Goal: Information Seeking & Learning: Learn about a topic

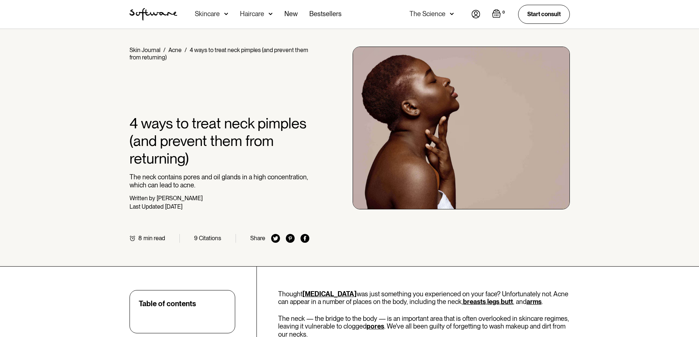
drag, startPoint x: 312, startPoint y: 152, endPoint x: 288, endPoint y: 278, distance: 128.0
drag, startPoint x: 288, startPoint y: 278, endPoint x: 374, endPoint y: 302, distance: 89.3
drag, startPoint x: 374, startPoint y: 302, endPoint x: 368, endPoint y: 301, distance: 5.9
click at [368, 301] on p "Thought [MEDICAL_DATA] was just something you experienced on your face? Unfortu…" at bounding box center [424, 298] width 292 height 16
drag, startPoint x: 349, startPoint y: 301, endPoint x: 436, endPoint y: 303, distance: 87.0
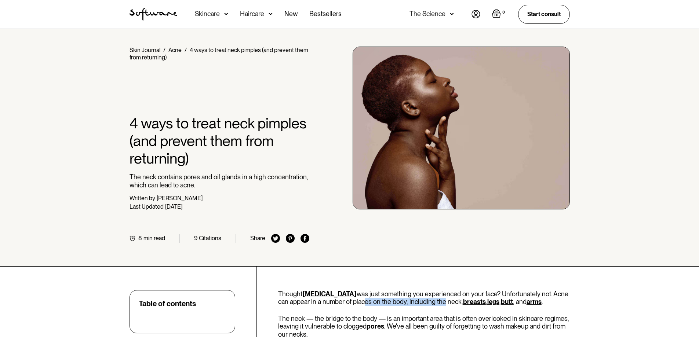
click at [436, 303] on p "Thought [MEDICAL_DATA] was just something you experienced on your face? Unfortu…" at bounding box center [424, 298] width 292 height 16
click at [426, 301] on p "Thought [MEDICAL_DATA] was just something you experienced on your face? Unfortu…" at bounding box center [424, 298] width 292 height 16
drag, startPoint x: 381, startPoint y: 15, endPoint x: 610, endPoint y: 14, distance: 229.5
click at [610, 14] on div "Acne Ageing Pigmentation Everyday care Hair Loss Learn Skincare Custom Formulas…" at bounding box center [349, 14] width 699 height 29
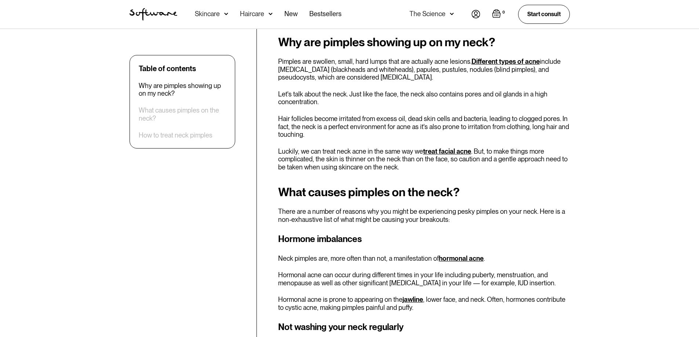
scroll to position [289, 0]
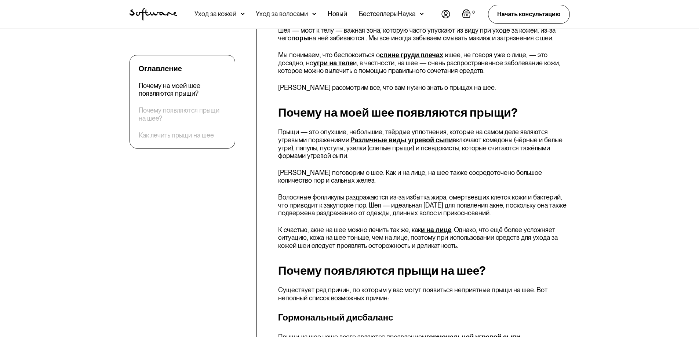
drag, startPoint x: 367, startPoint y: 159, endPoint x: 629, endPoint y: 107, distance: 267.3
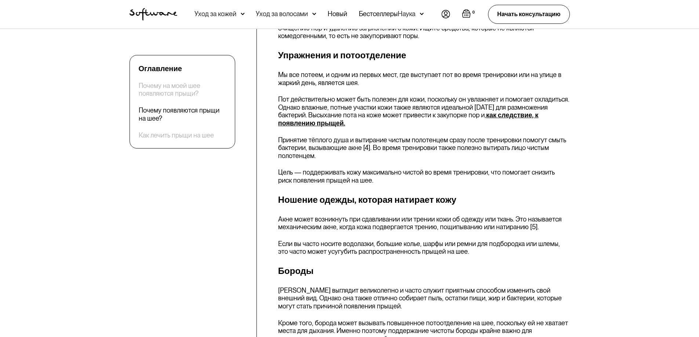
scroll to position [1322, 0]
